Goal: Information Seeking & Learning: Learn about a topic

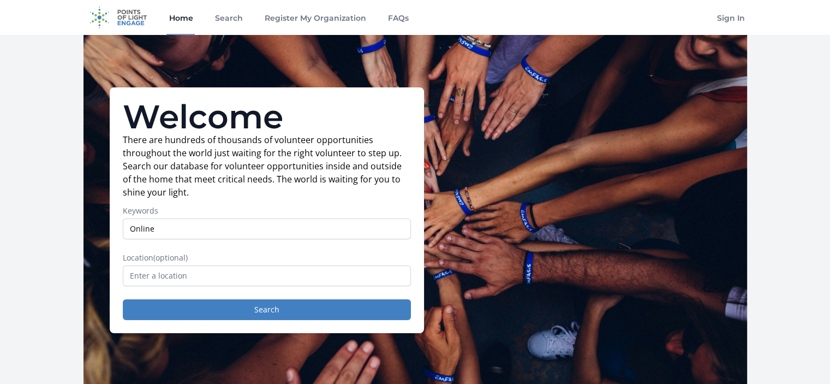
type input "Online"
click at [123, 299] on button "Search" at bounding box center [267, 309] width 288 height 21
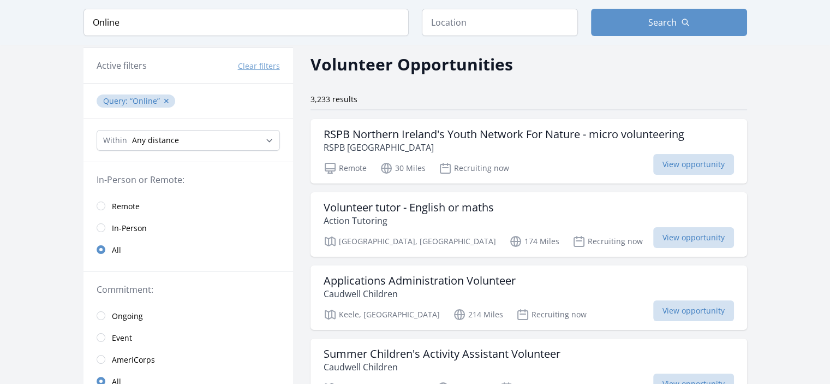
scroll to position [44, 0]
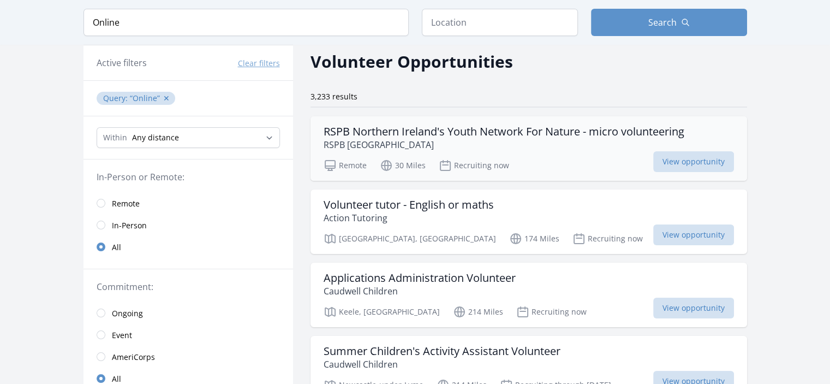
click at [422, 130] on h3 "RSPB Northern Ireland's Youth Network For Nature - micro volunteering" at bounding box center [504, 131] width 361 height 13
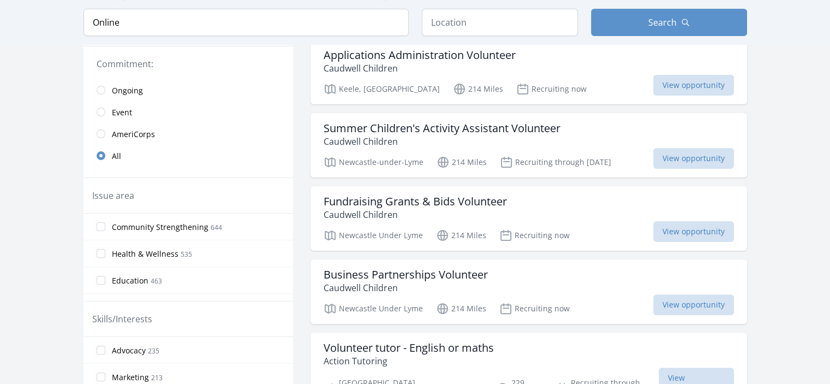
scroll to position [306, 0]
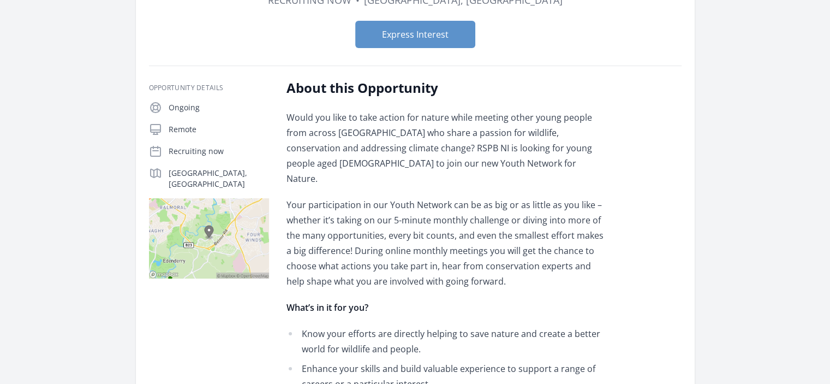
scroll to position [22, 0]
